Goal: Task Accomplishment & Management: Use online tool/utility

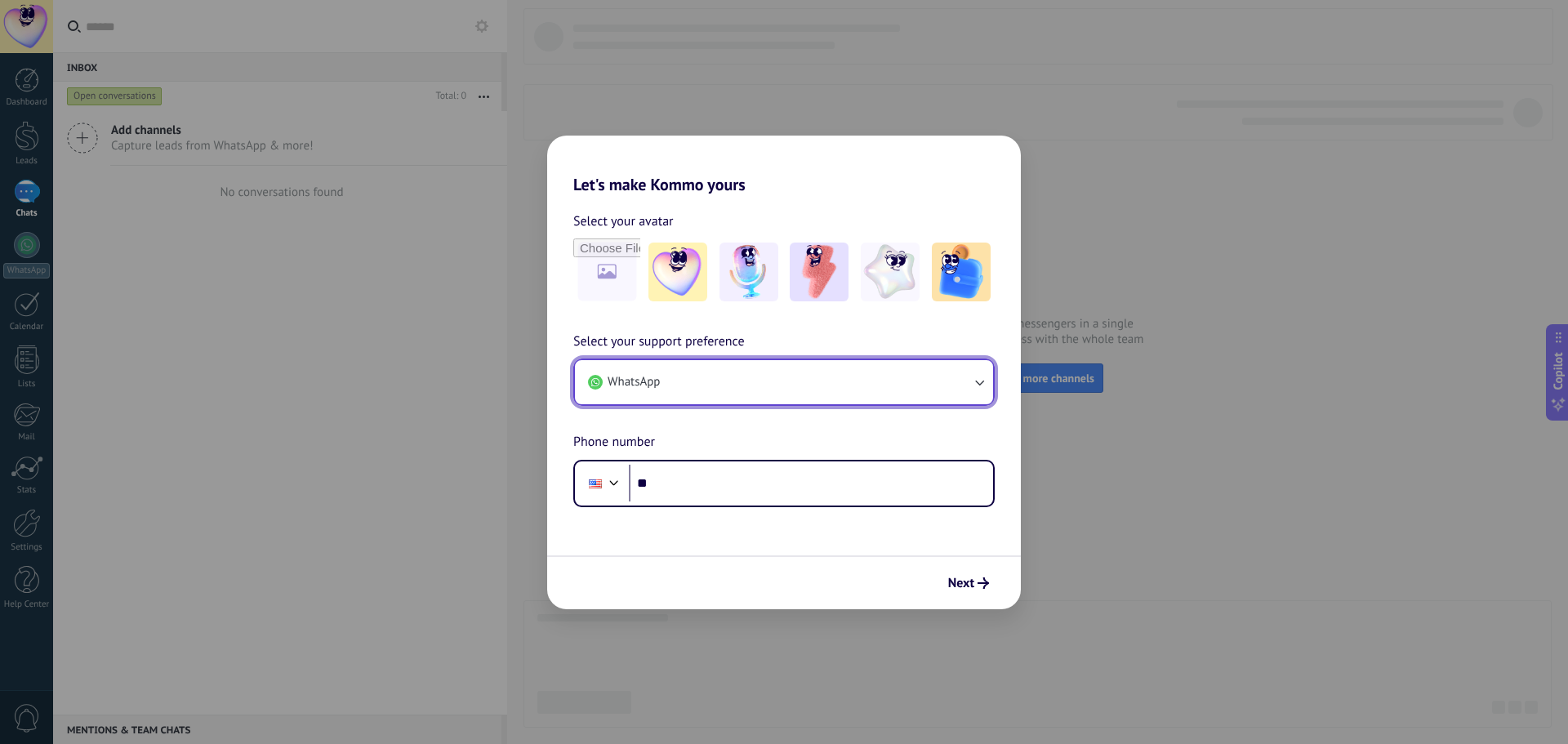
click at [726, 385] on button "WhatsApp" at bounding box center [784, 382] width 418 height 44
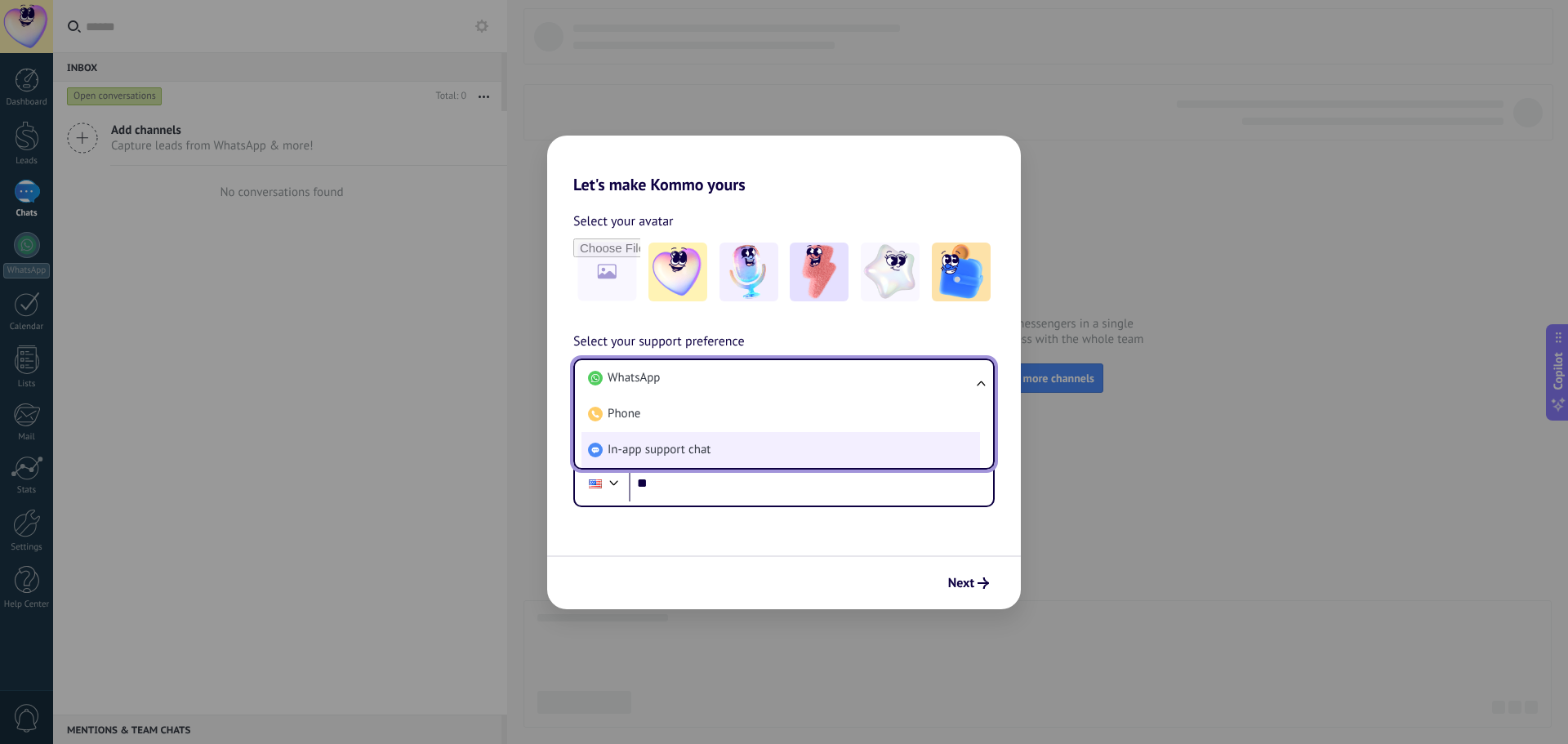
click at [670, 456] on span "In-app support chat" at bounding box center [659, 449] width 103 height 16
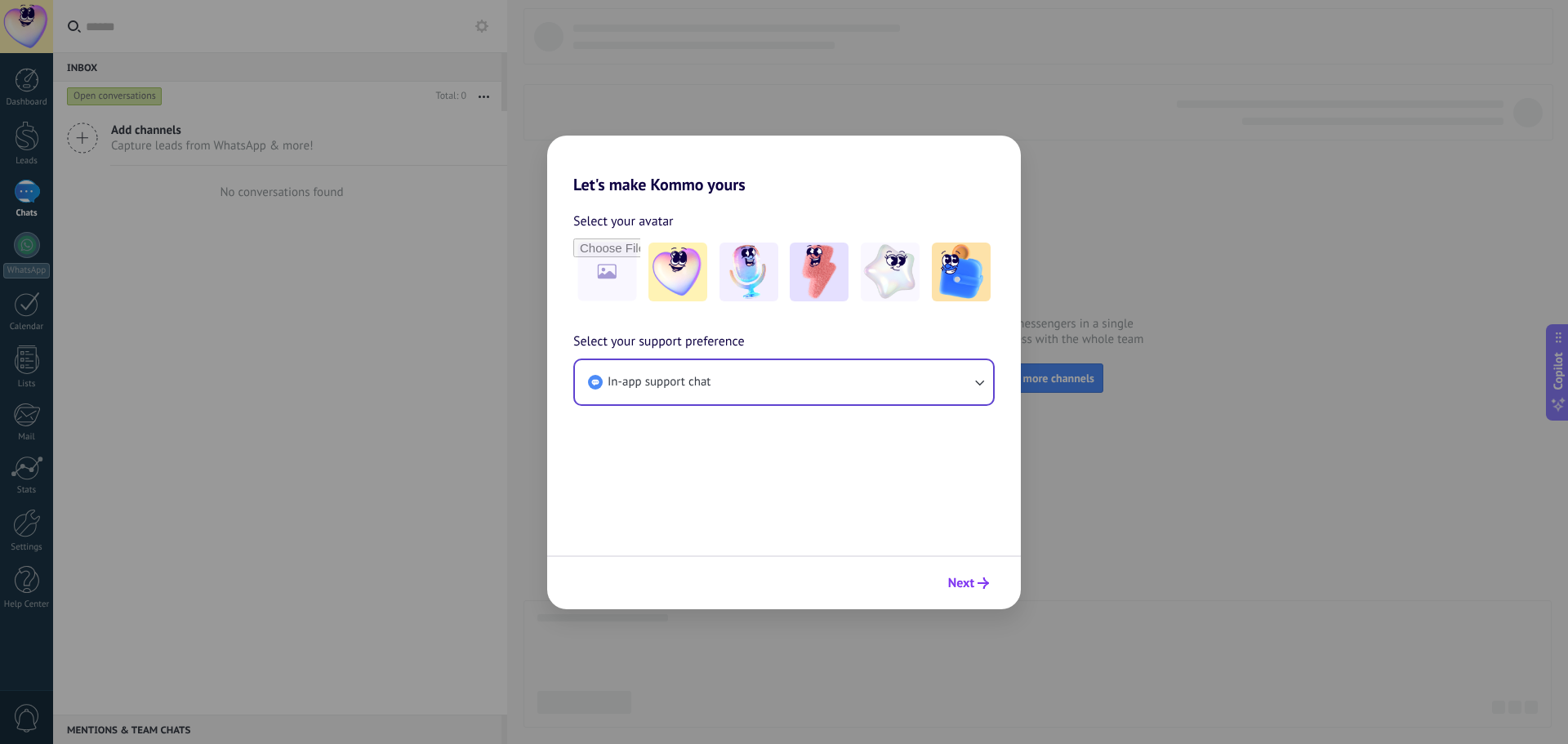
click at [969, 577] on span "Next" at bounding box center [960, 583] width 26 height 12
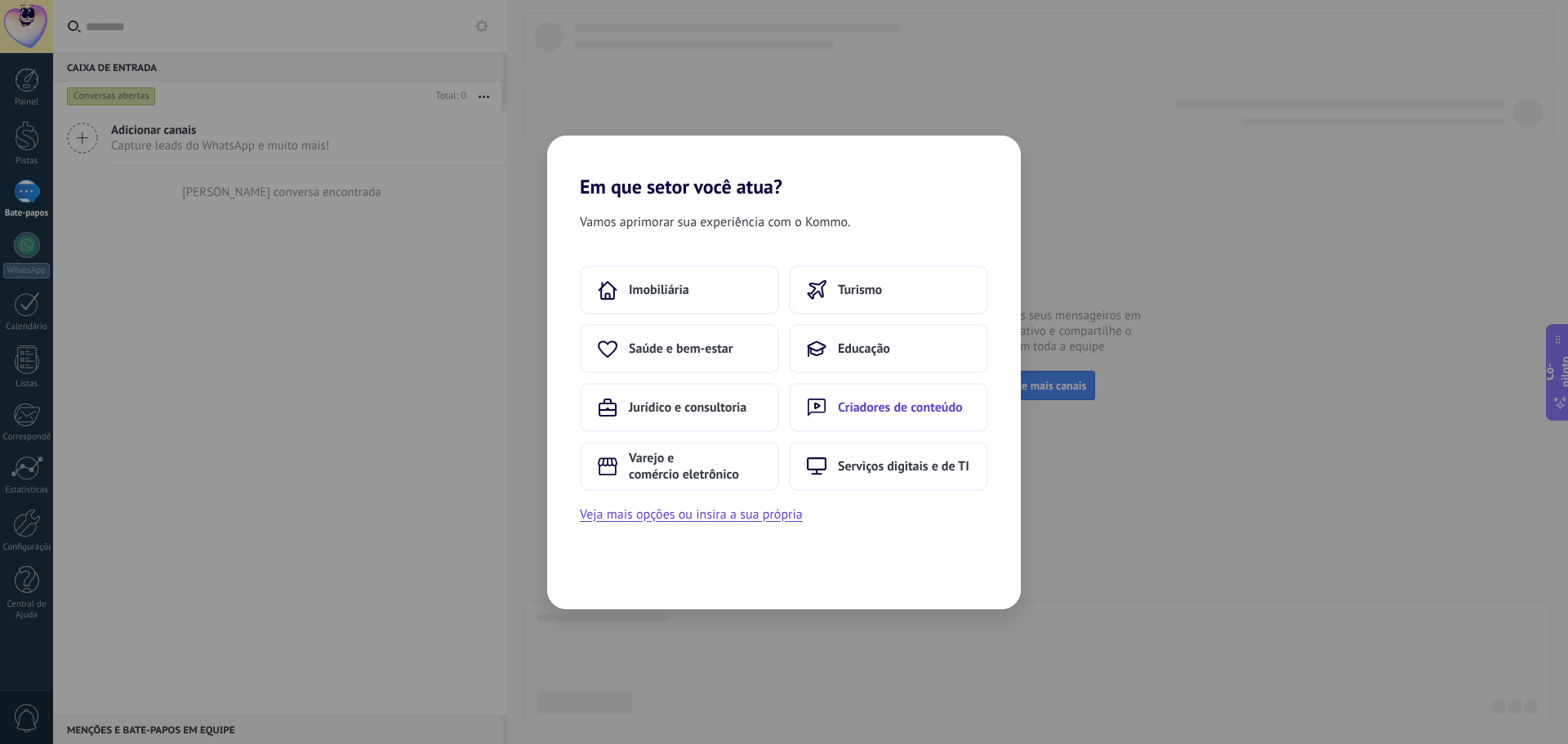
click at [856, 412] on font "Criadores de conteúdo" at bounding box center [900, 407] width 125 height 16
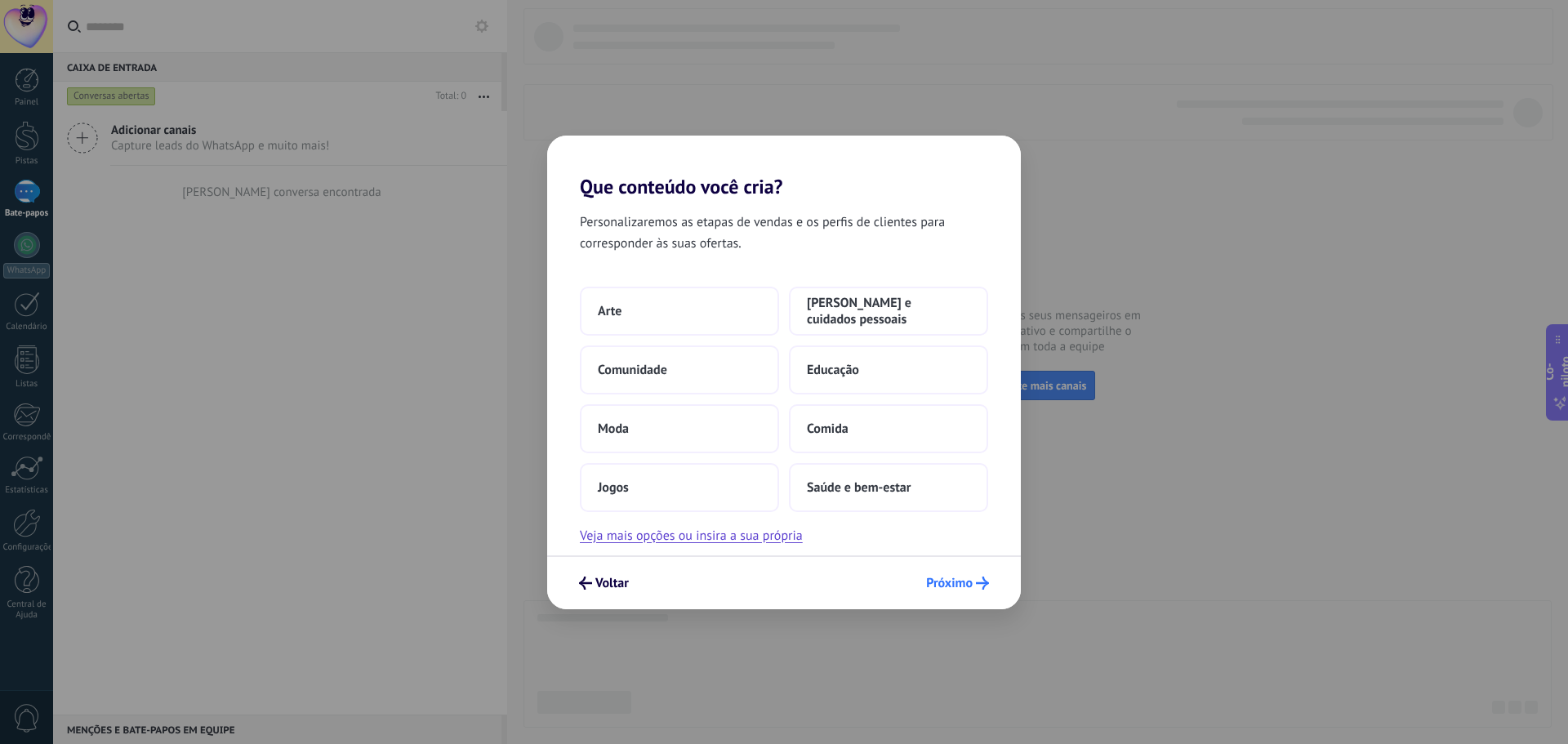
click at [944, 582] on font "Próximo" at bounding box center [949, 582] width 46 height 16
click at [953, 587] on font "Próximo" at bounding box center [949, 582] width 46 height 16
click at [698, 375] on button "Comunidade" at bounding box center [679, 369] width 199 height 49
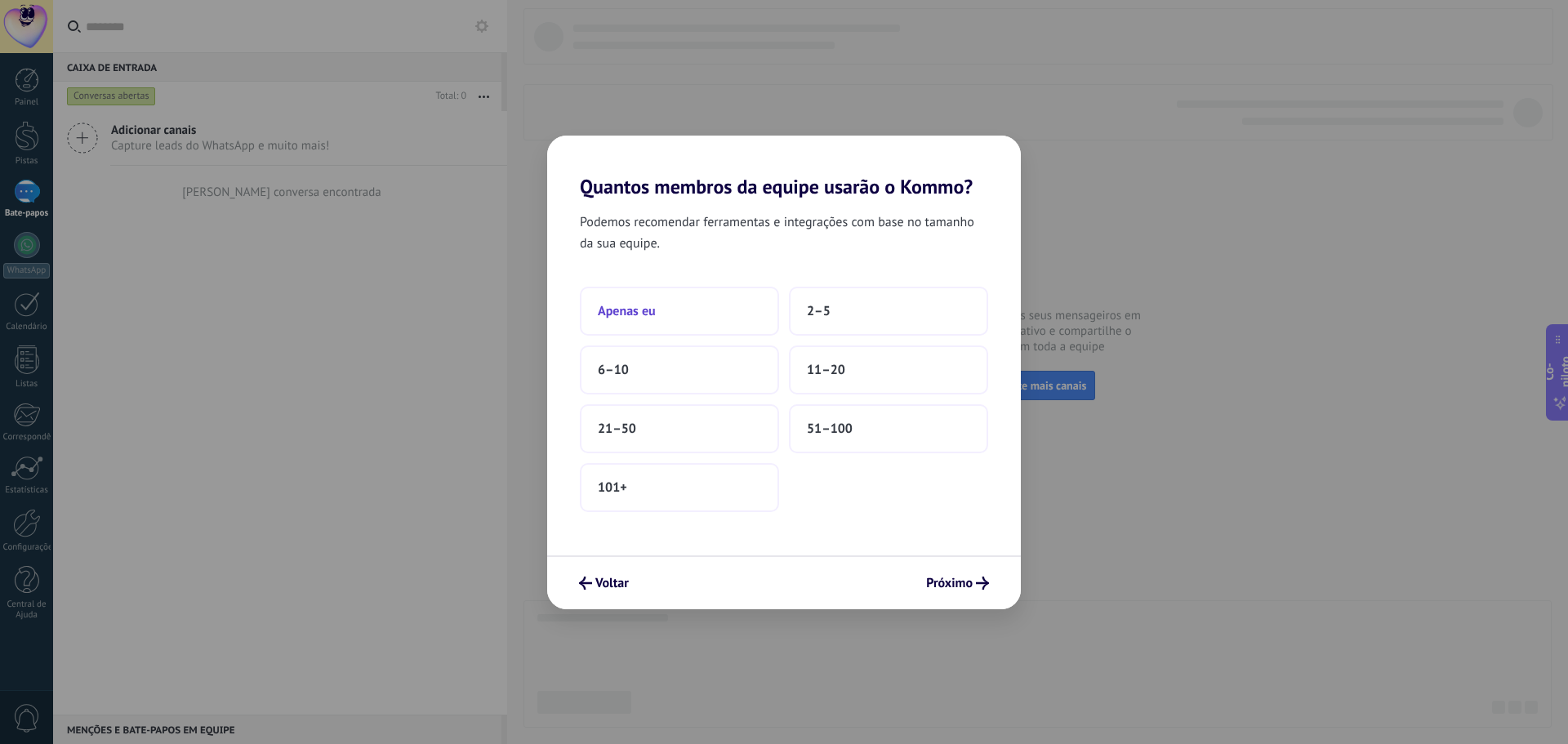
click at [688, 316] on button "Apenas eu" at bounding box center [679, 311] width 199 height 49
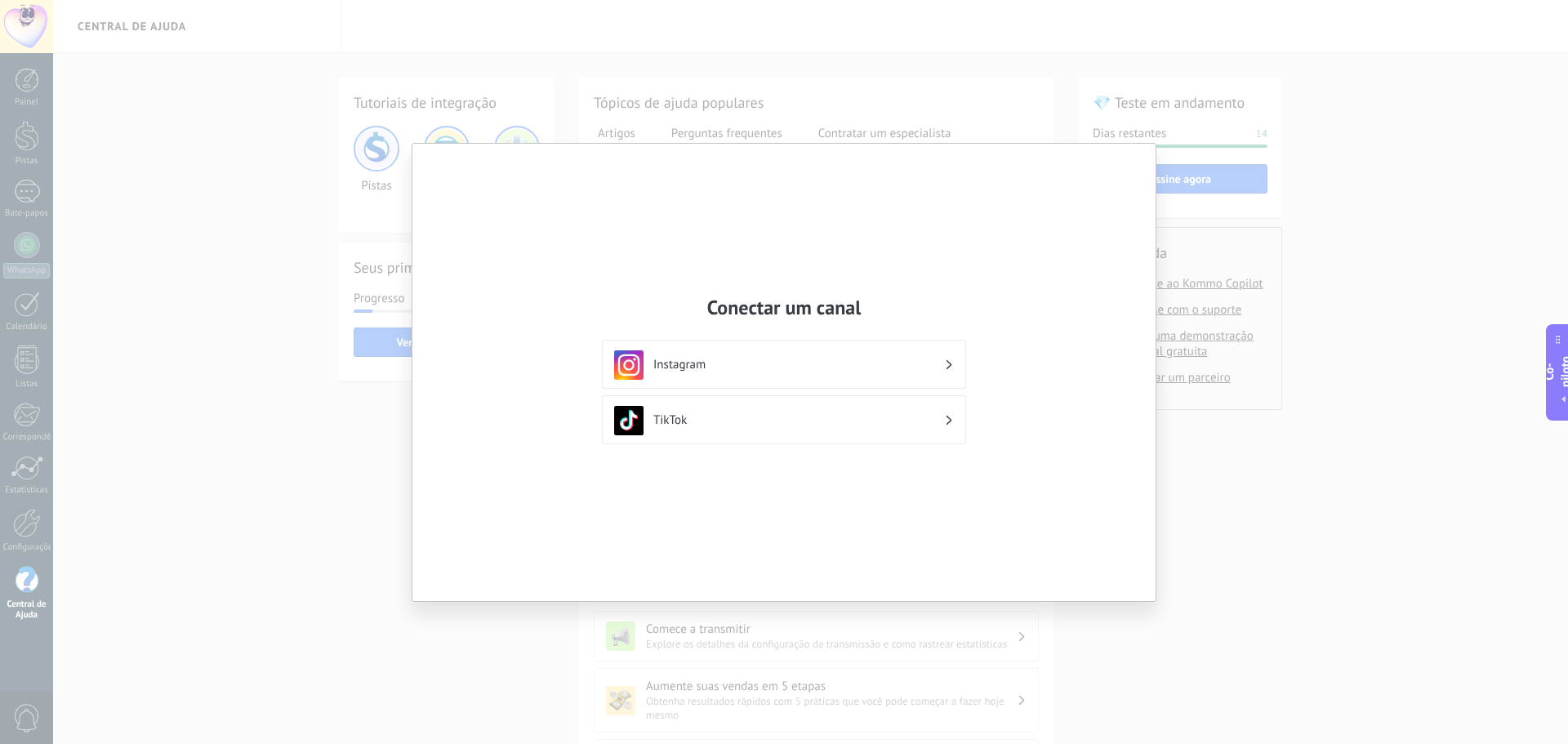
click at [1302, 476] on div "Conectar um canal Instagram TikTok" at bounding box center [784, 372] width 1568 height 744
click at [1295, 478] on div "Conectar um canal Instagram TikTok" at bounding box center [784, 372] width 1568 height 744
click at [899, 354] on div "Instagram" at bounding box center [784, 364] width 340 height 29
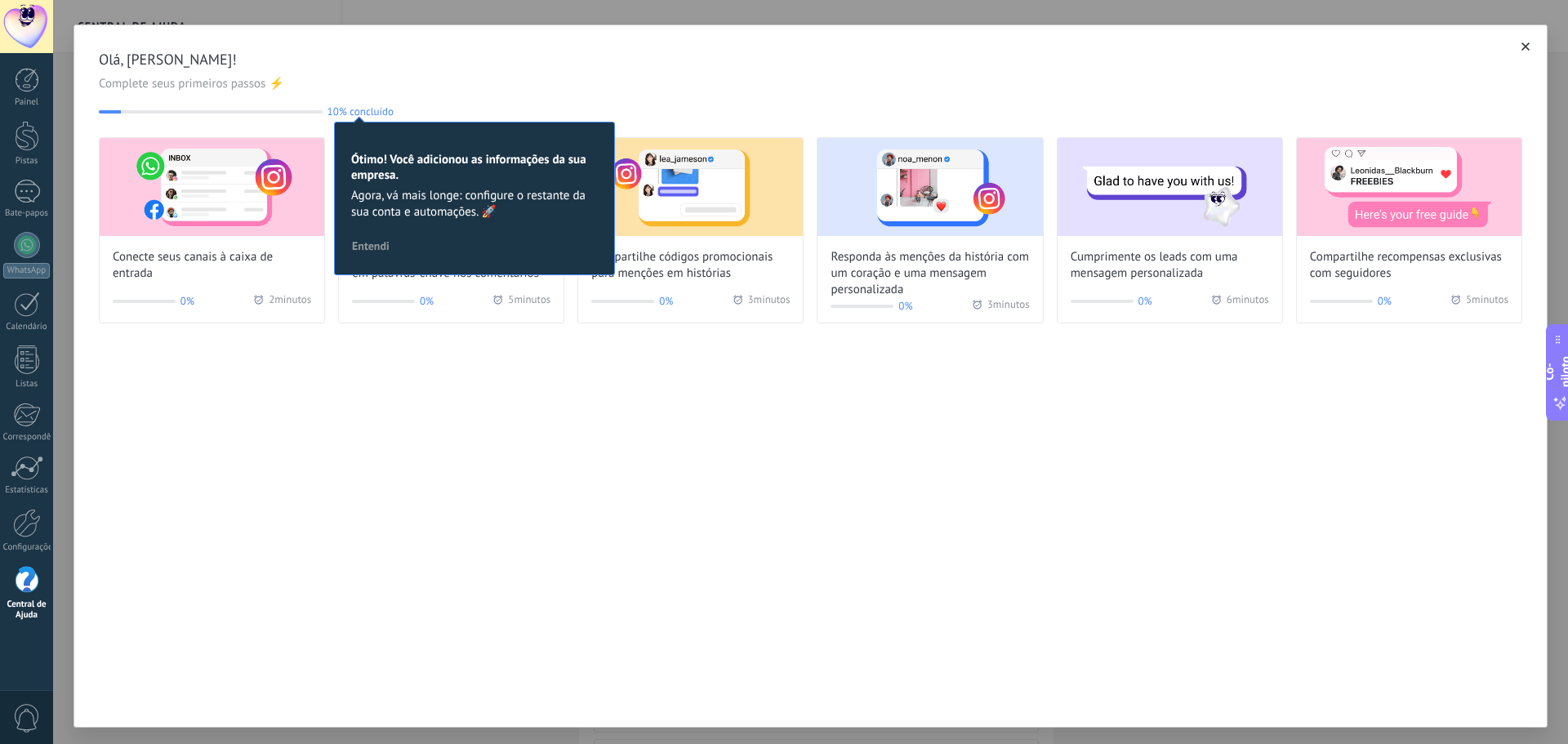
click at [1522, 45] on icon "button" at bounding box center [1526, 46] width 8 height 8
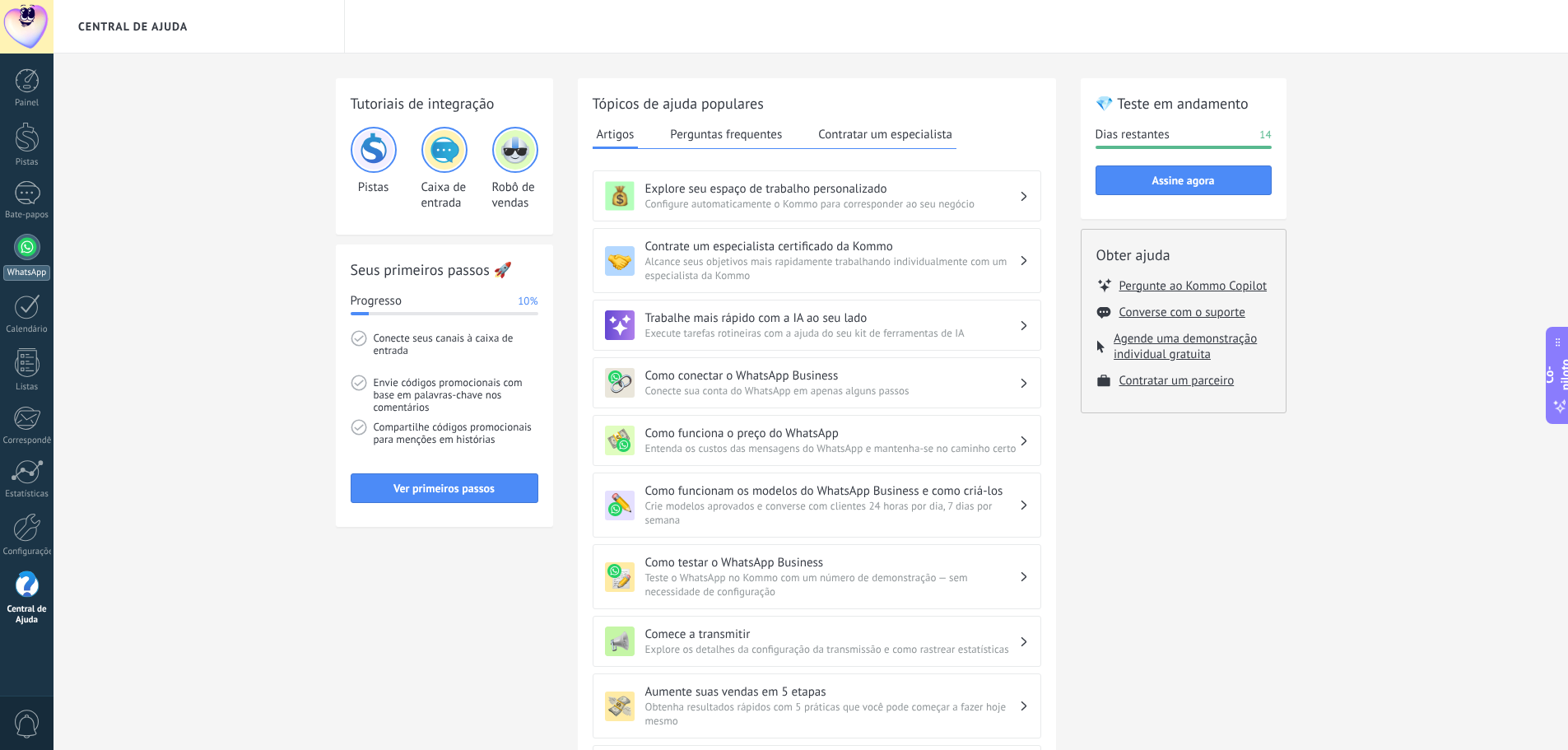
click at [33, 245] on div at bounding box center [26, 247] width 26 height 26
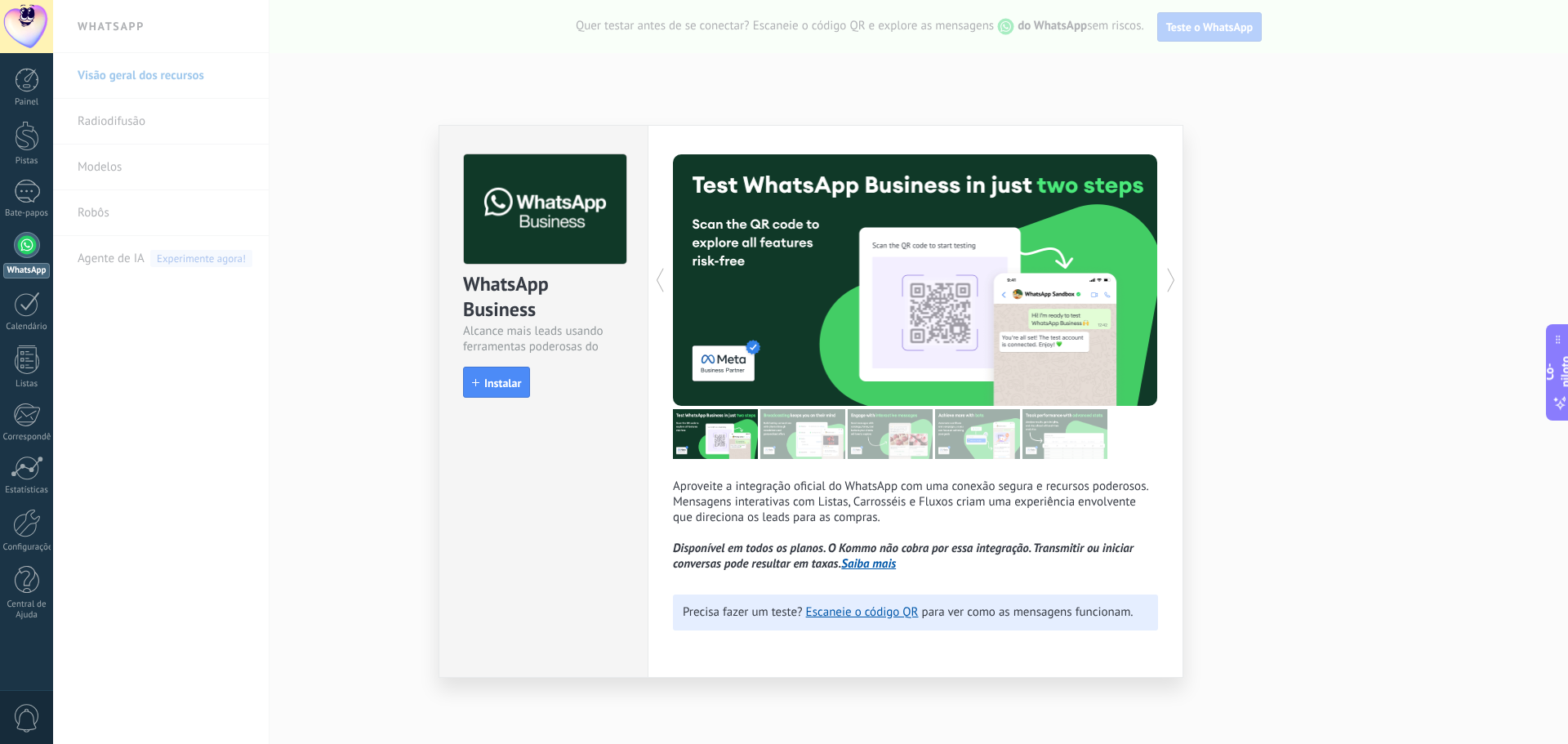
click at [294, 409] on div "WhatsApp Business Alcance mais leads usando ferramentas poderosas do WhatsApp i…" at bounding box center [811, 372] width 1515 height 744
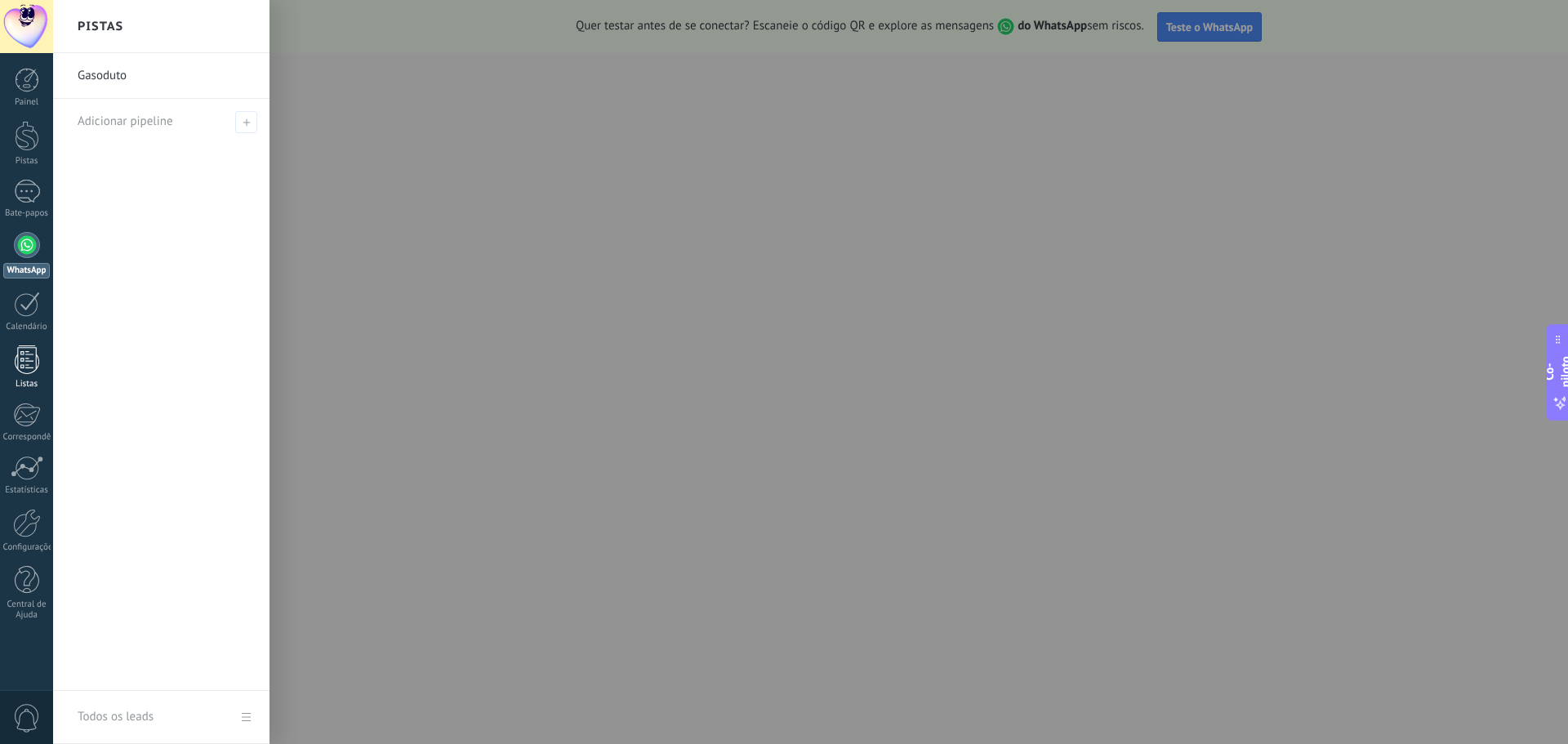
click at [11, 364] on link "Listas" at bounding box center [26, 367] width 53 height 44
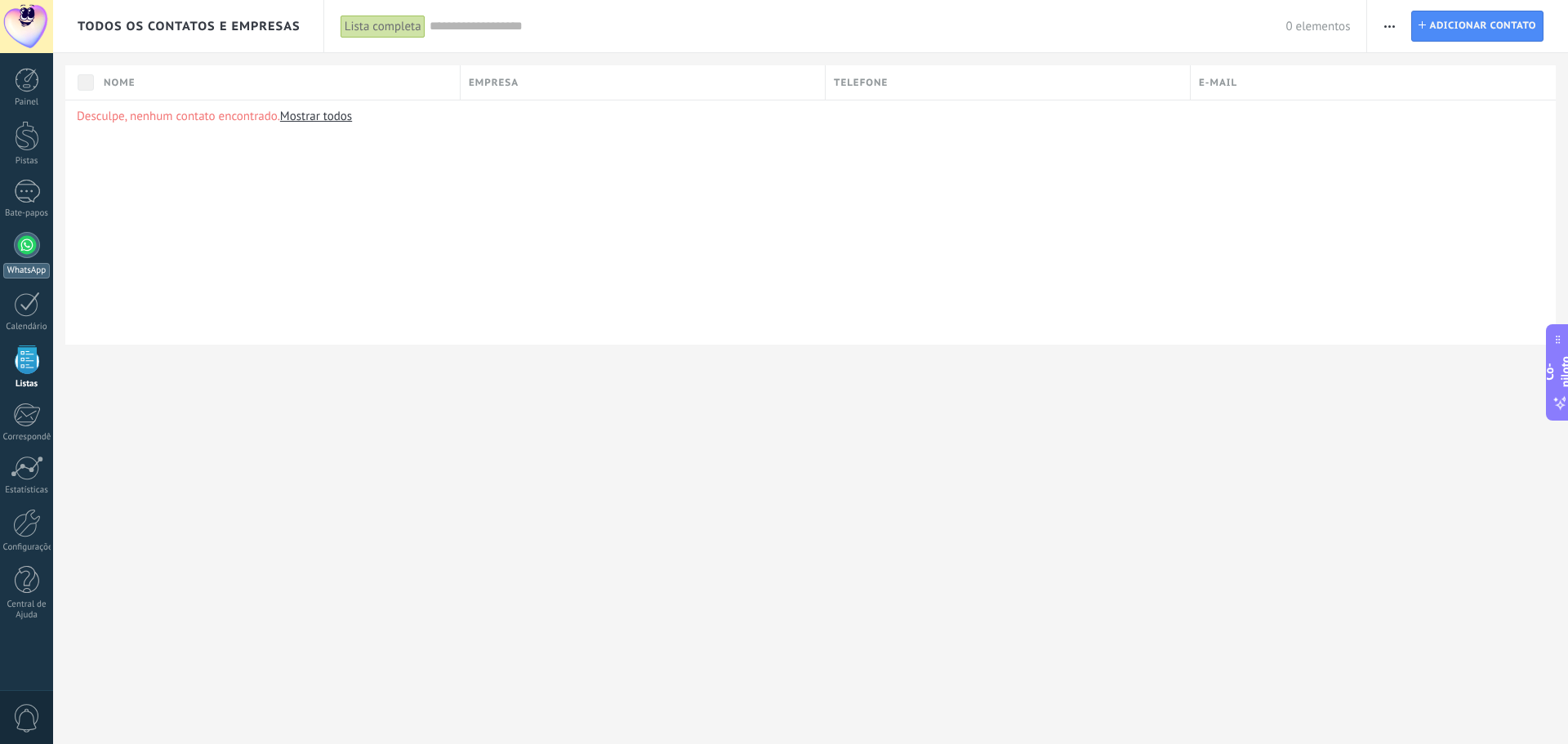
click at [14, 249] on div at bounding box center [26, 245] width 26 height 26
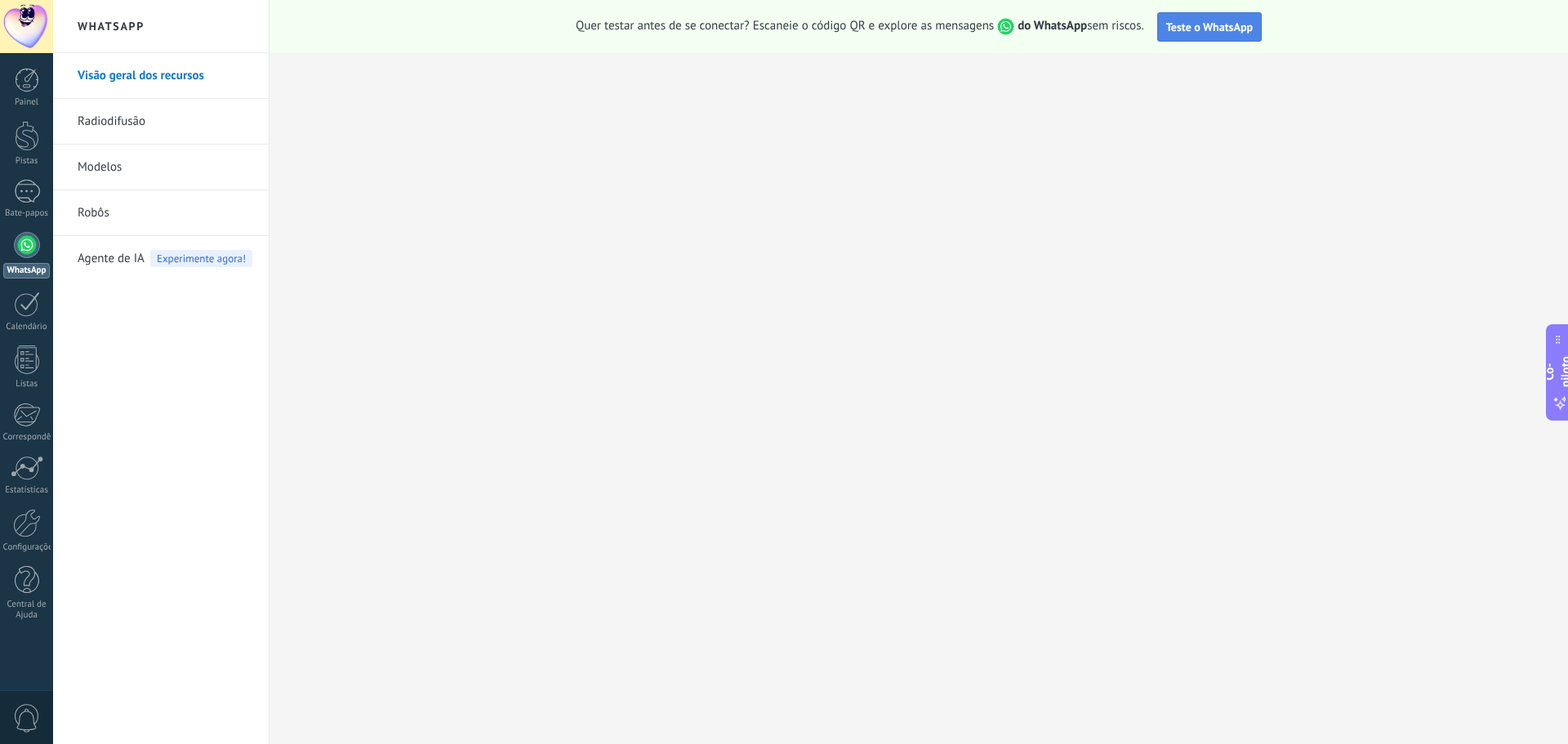
click at [1201, 31] on font "Teste o WhatsApp" at bounding box center [1209, 26] width 87 height 14
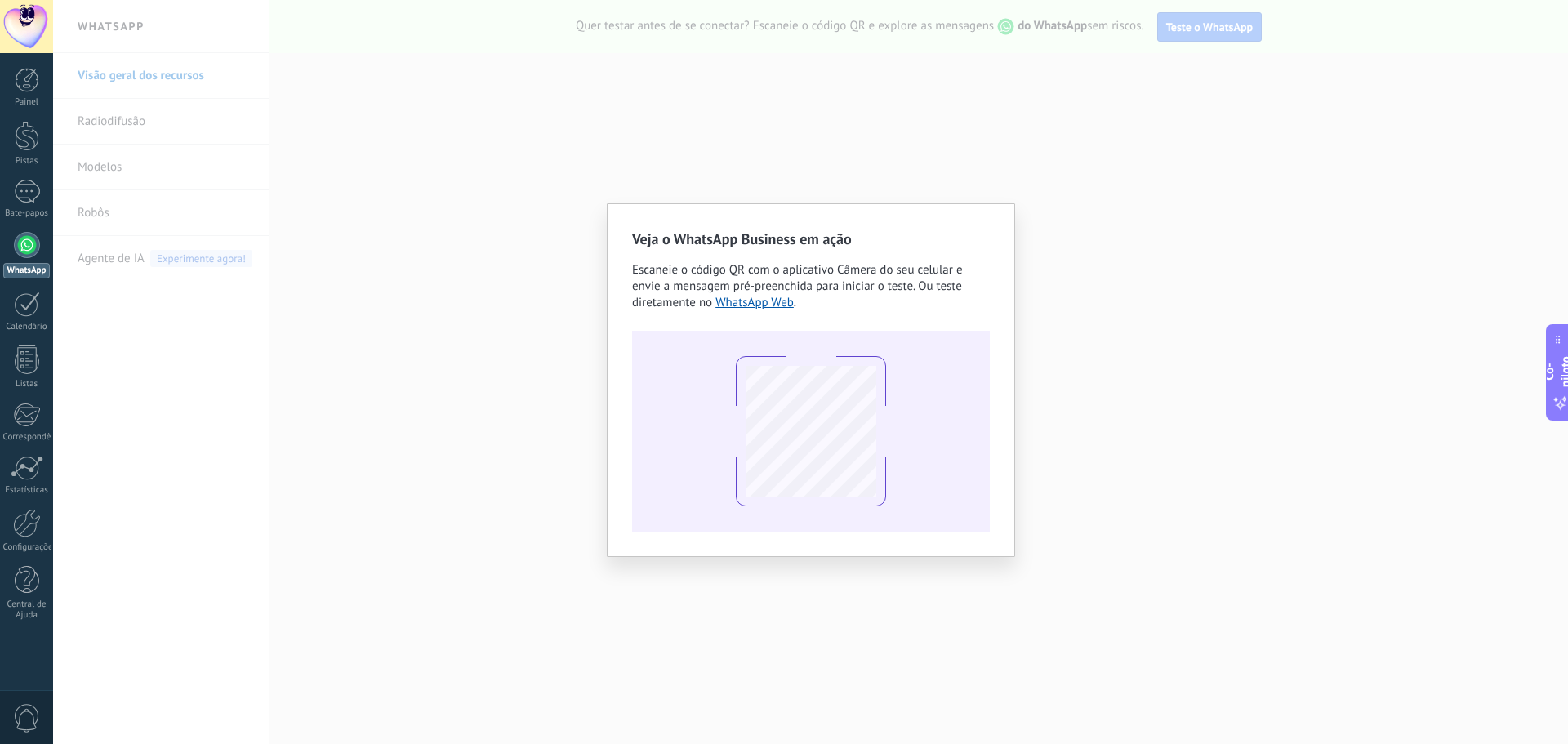
click at [1238, 505] on div "Veja o WhatsApp Business em ação Escaneie o código QR com o aplicativo Câmera d…" at bounding box center [811, 372] width 1515 height 744
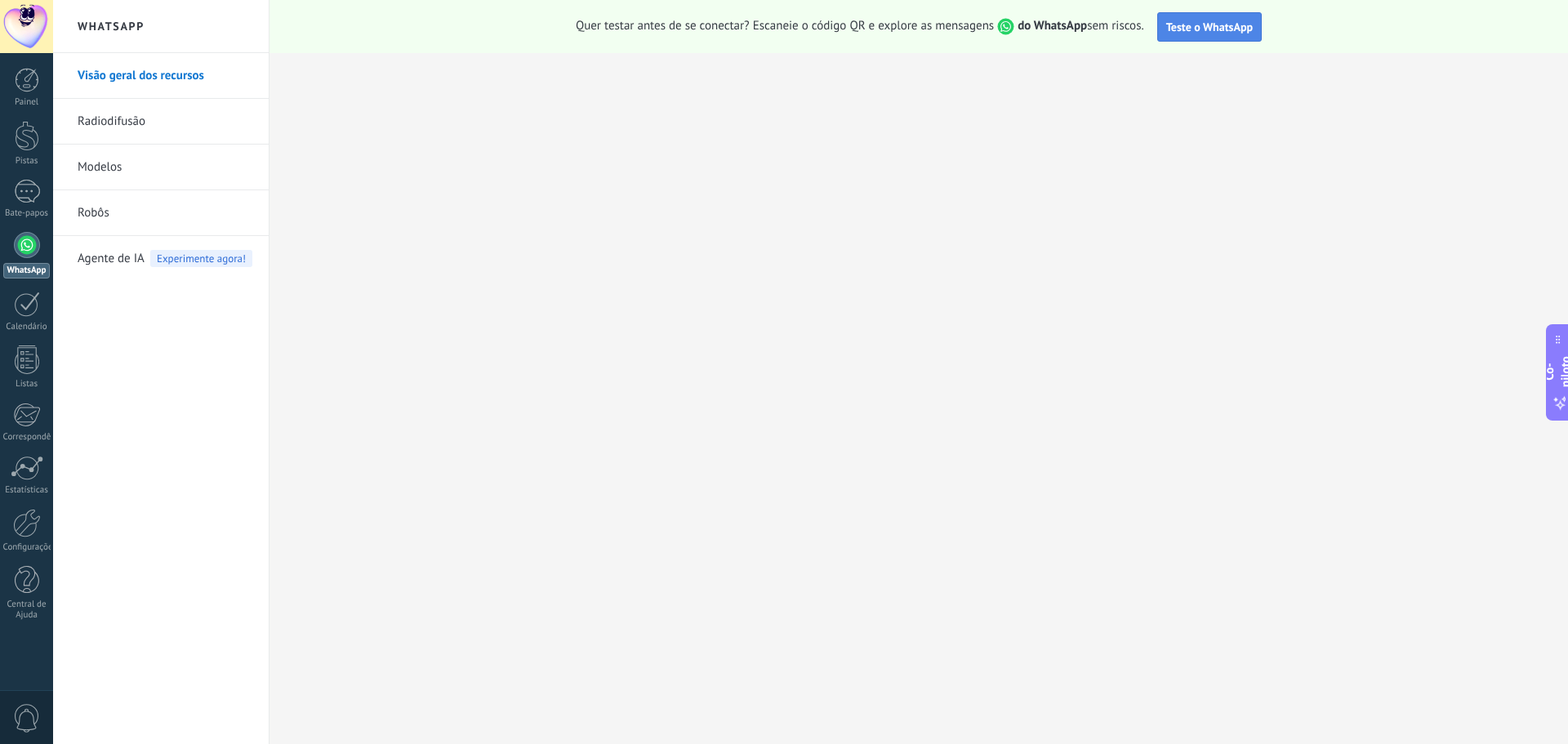
click at [1182, 31] on font "Teste o WhatsApp" at bounding box center [1209, 26] width 87 height 14
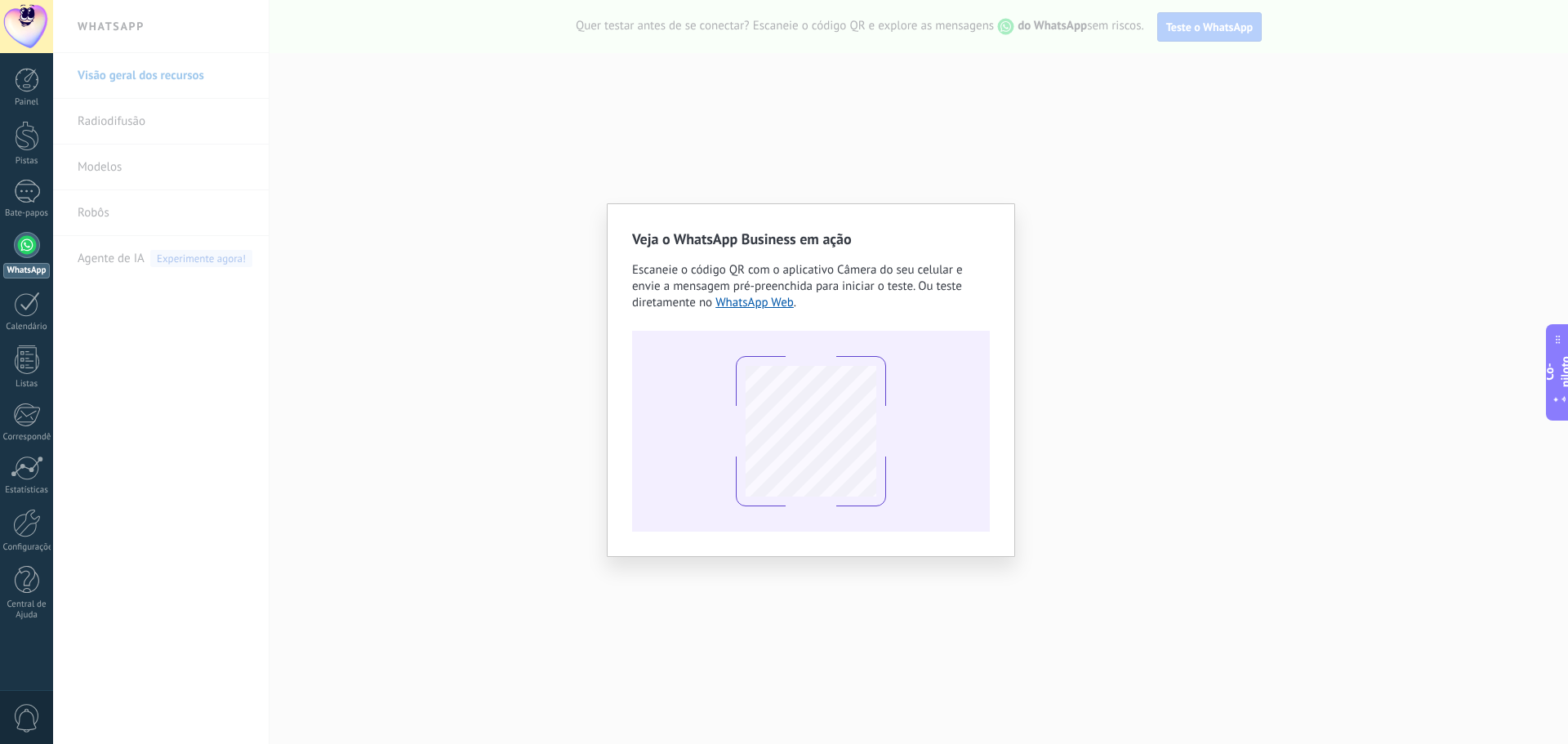
click at [1099, 175] on div "Veja o WhatsApp Business em ação Escaneie o código QR com o aplicativo Câmera d…" at bounding box center [811, 372] width 1515 height 744
